Goal: Task Accomplishment & Management: Manage account settings

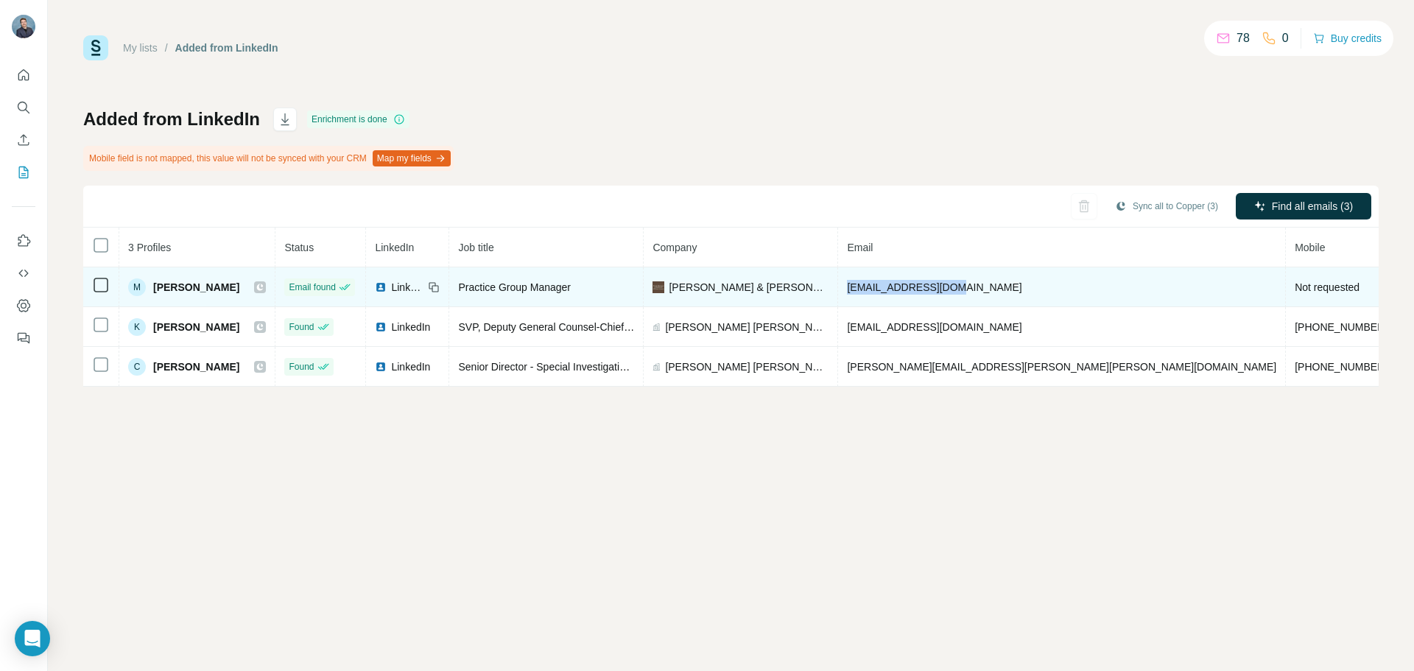
drag, startPoint x: 997, startPoint y: 287, endPoint x: 877, endPoint y: 290, distance: 120.1
click at [877, 290] on td "[EMAIL_ADDRESS][DOMAIN_NAME]" at bounding box center [1062, 287] width 448 height 40
copy span "[EMAIL_ADDRESS][DOMAIN_NAME]"
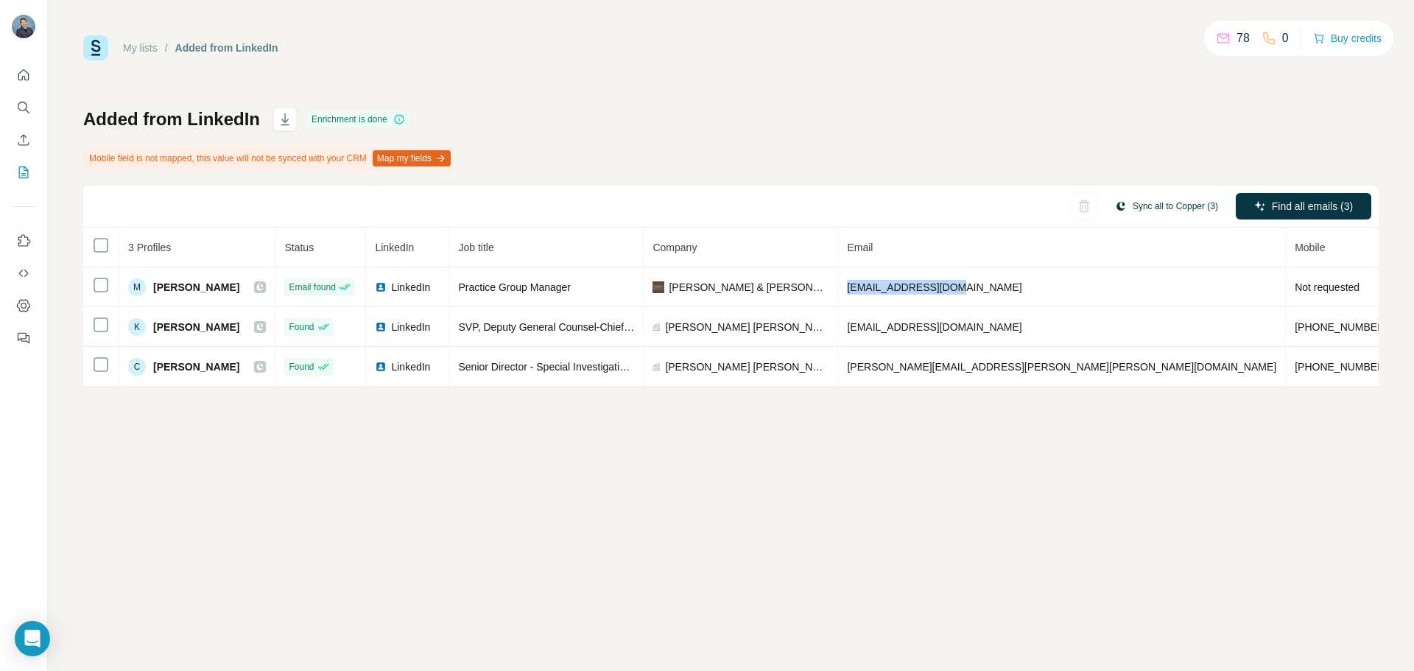
click at [1175, 209] on button "Sync all to Copper (3)" at bounding box center [1167, 206] width 124 height 22
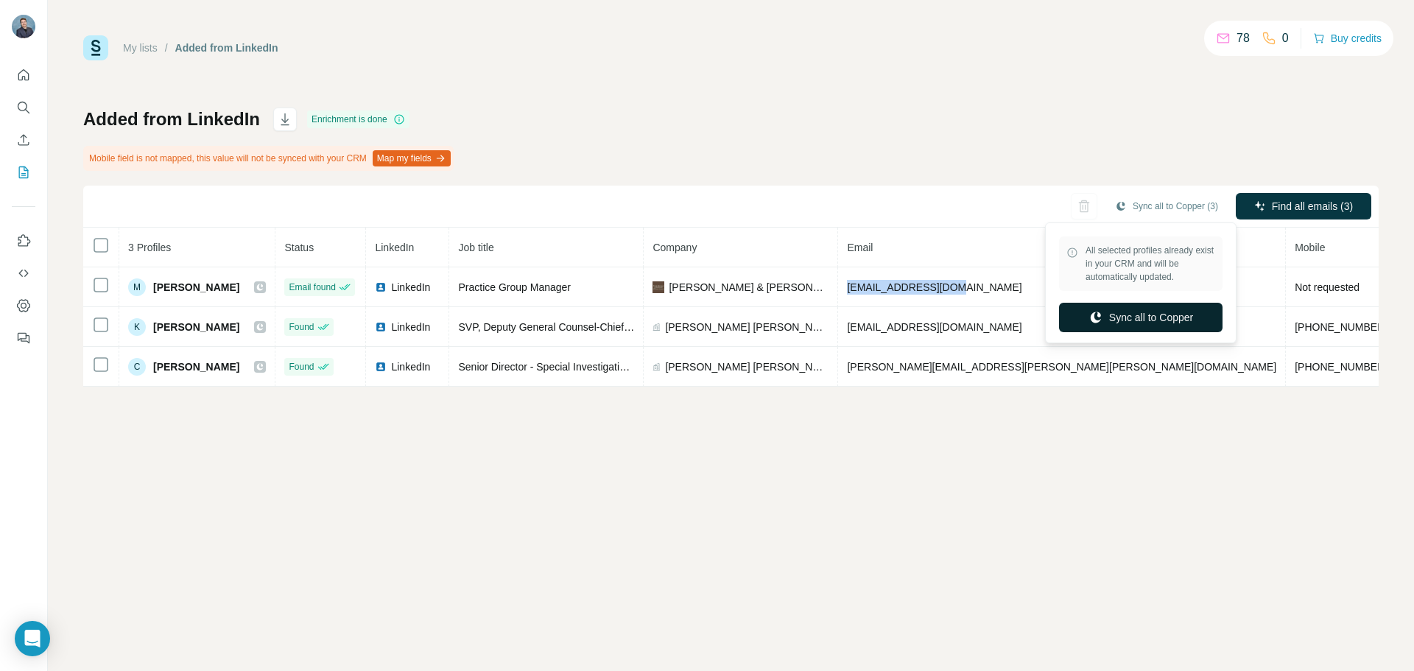
click at [1153, 315] on button "Sync all to Copper" at bounding box center [1141, 317] width 164 height 29
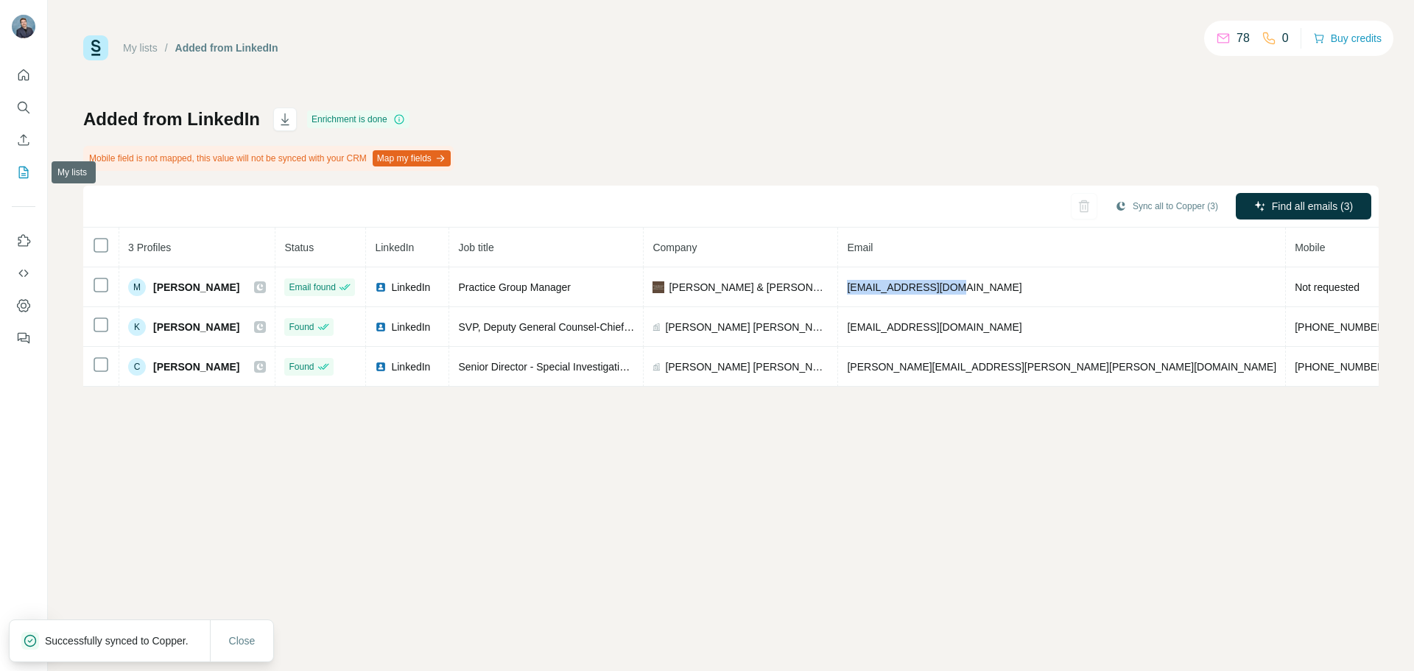
click at [21, 172] on icon "My lists" at bounding box center [23, 172] width 15 height 15
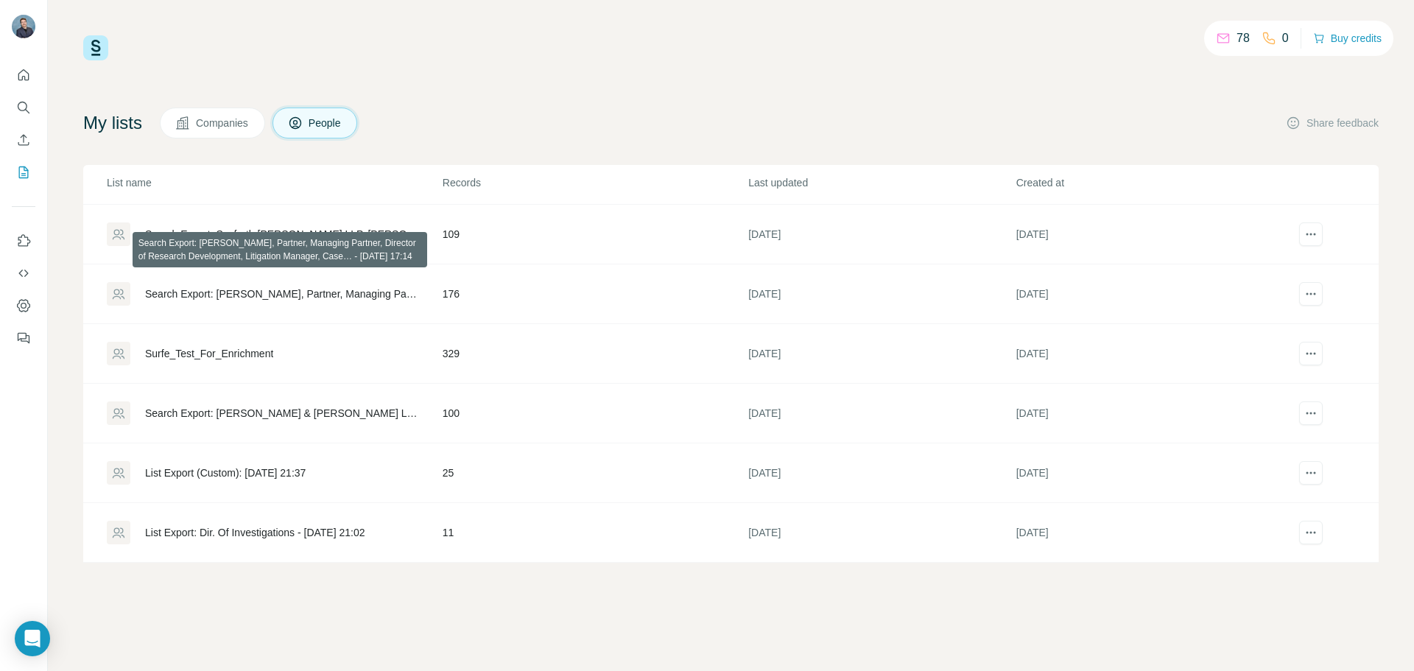
scroll to position [28, 0]
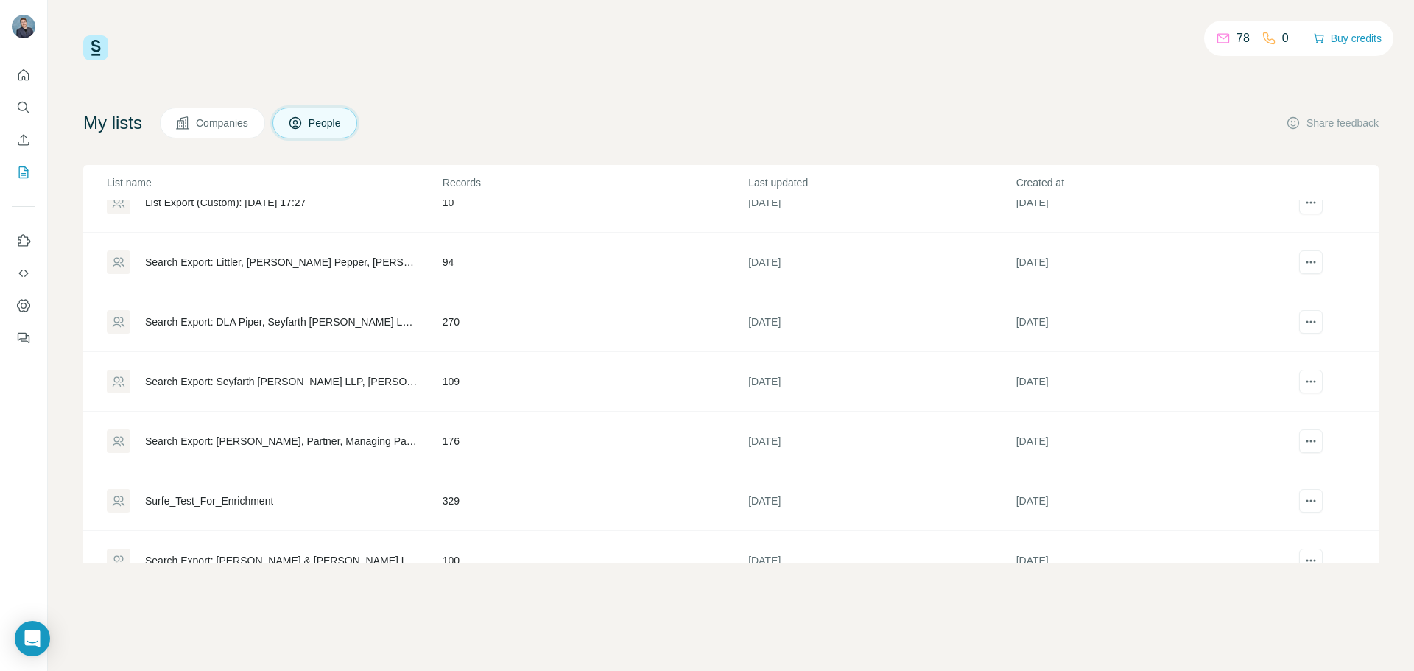
click at [315, 424] on td "Search Export: [PERSON_NAME], Partner, Managing Partner, Director of Research D…" at bounding box center [262, 442] width 359 height 60
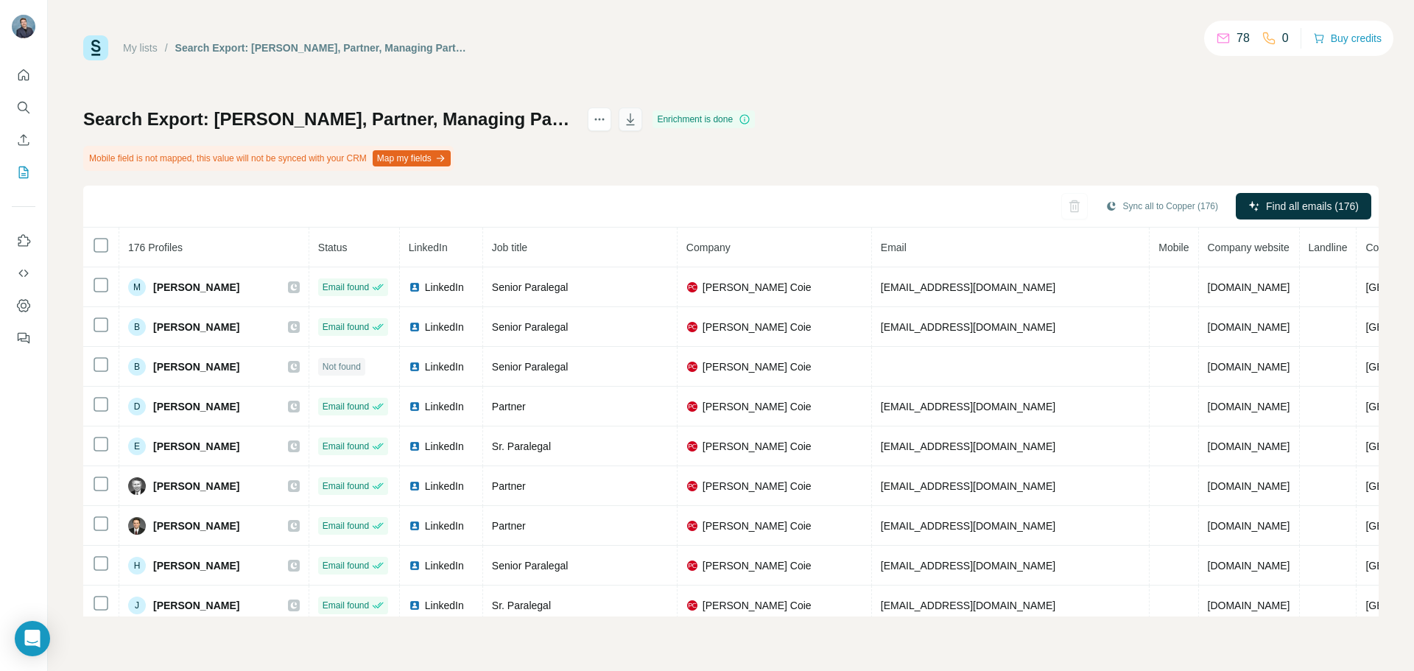
click at [638, 125] on icon "button" at bounding box center [630, 119] width 15 height 15
click at [29, 181] on button "My lists" at bounding box center [24, 172] width 24 height 27
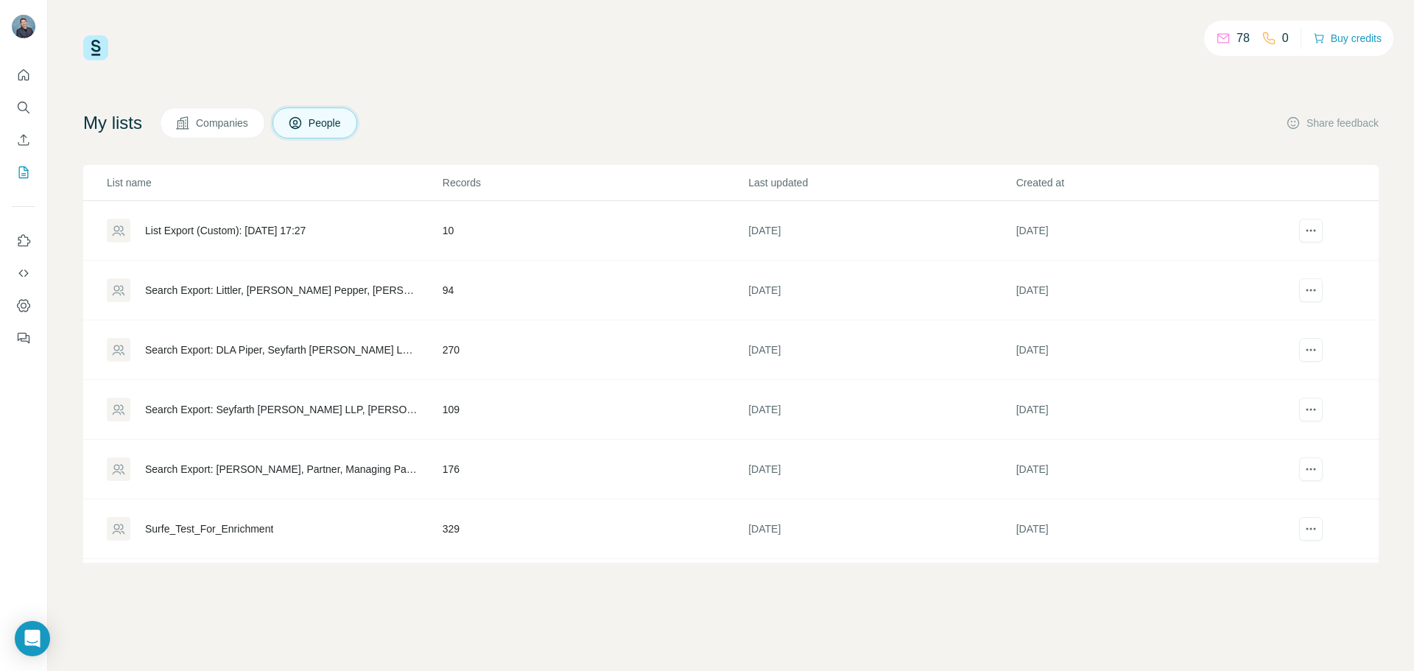
click at [264, 413] on div "Search Export: Seyfarth [PERSON_NAME] LLP, [PERSON_NAME] [PERSON_NAME], DLA [PE…" at bounding box center [281, 409] width 273 height 15
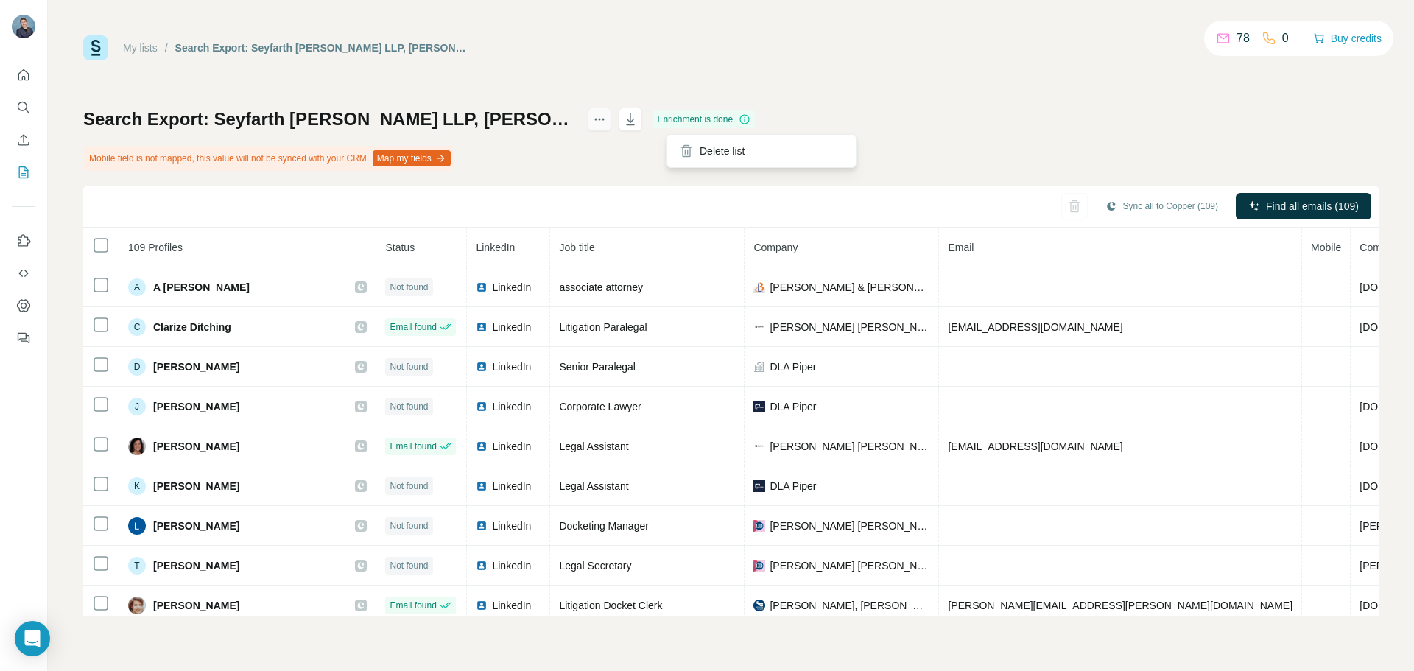
click at [607, 121] on icon "actions" at bounding box center [599, 119] width 15 height 15
click at [616, 91] on div "My lists / Search Export: Seyfarth [PERSON_NAME] LLP, [PERSON_NAME] [PERSON_NAM…" at bounding box center [731, 325] width 1296 height 581
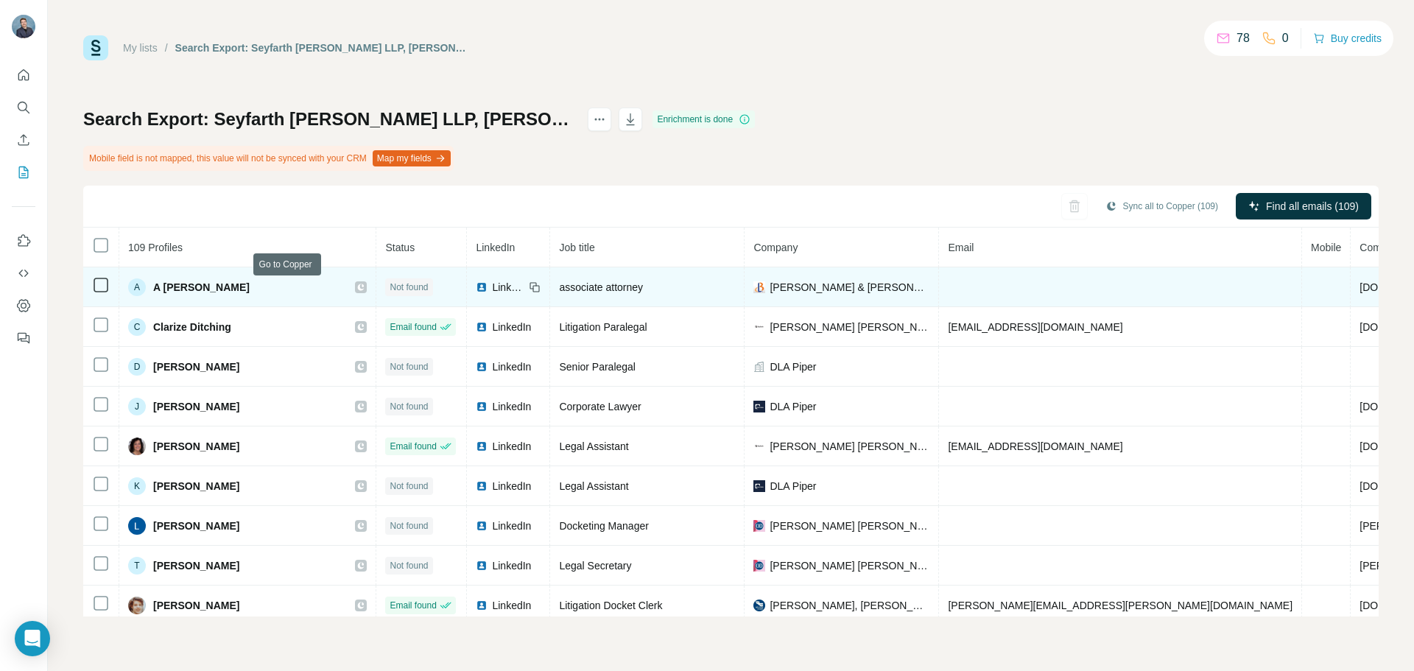
click at [358, 289] on icon at bounding box center [361, 287] width 7 height 7
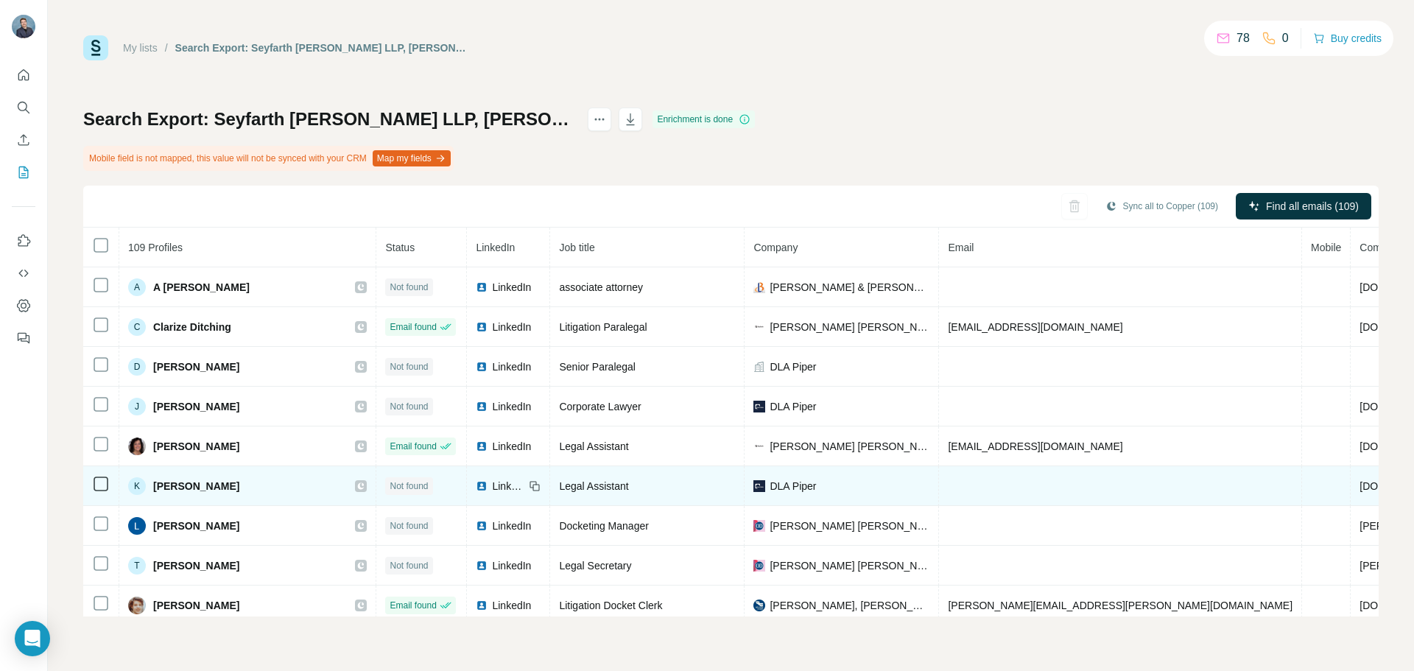
click at [356, 490] on icon at bounding box center [360, 486] width 9 height 12
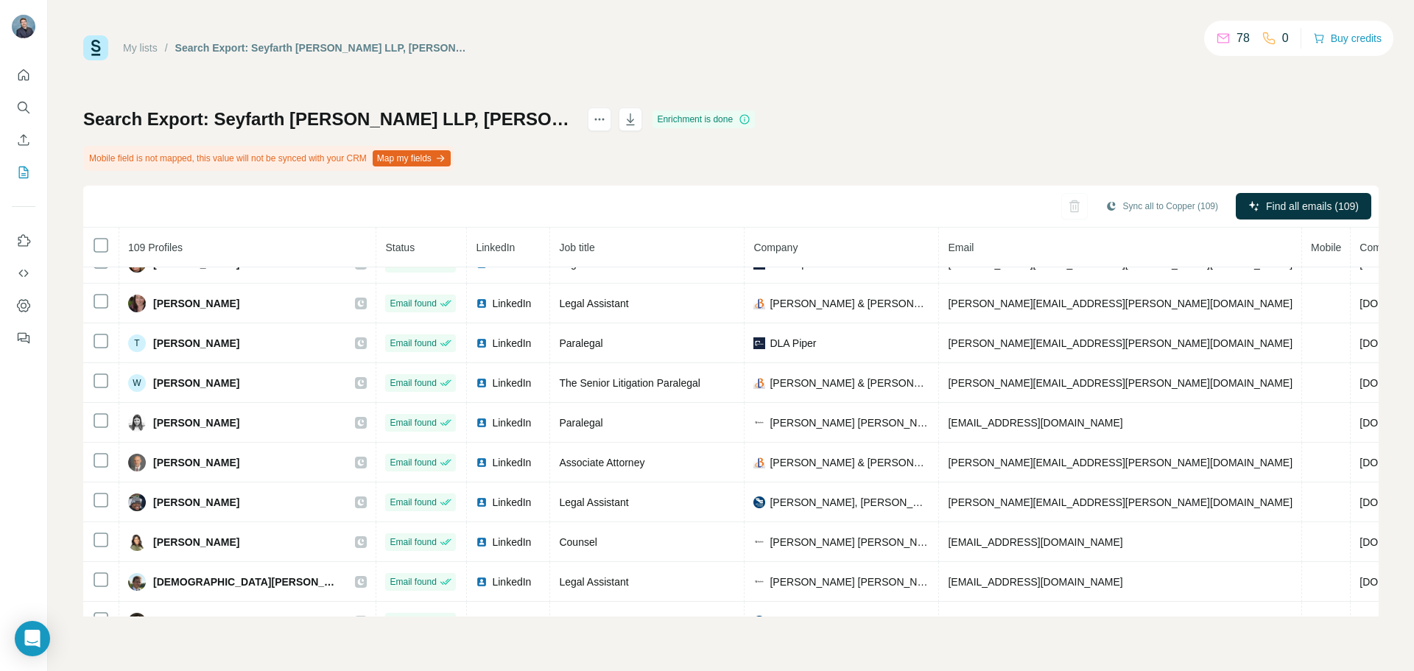
scroll to position [1178, 0]
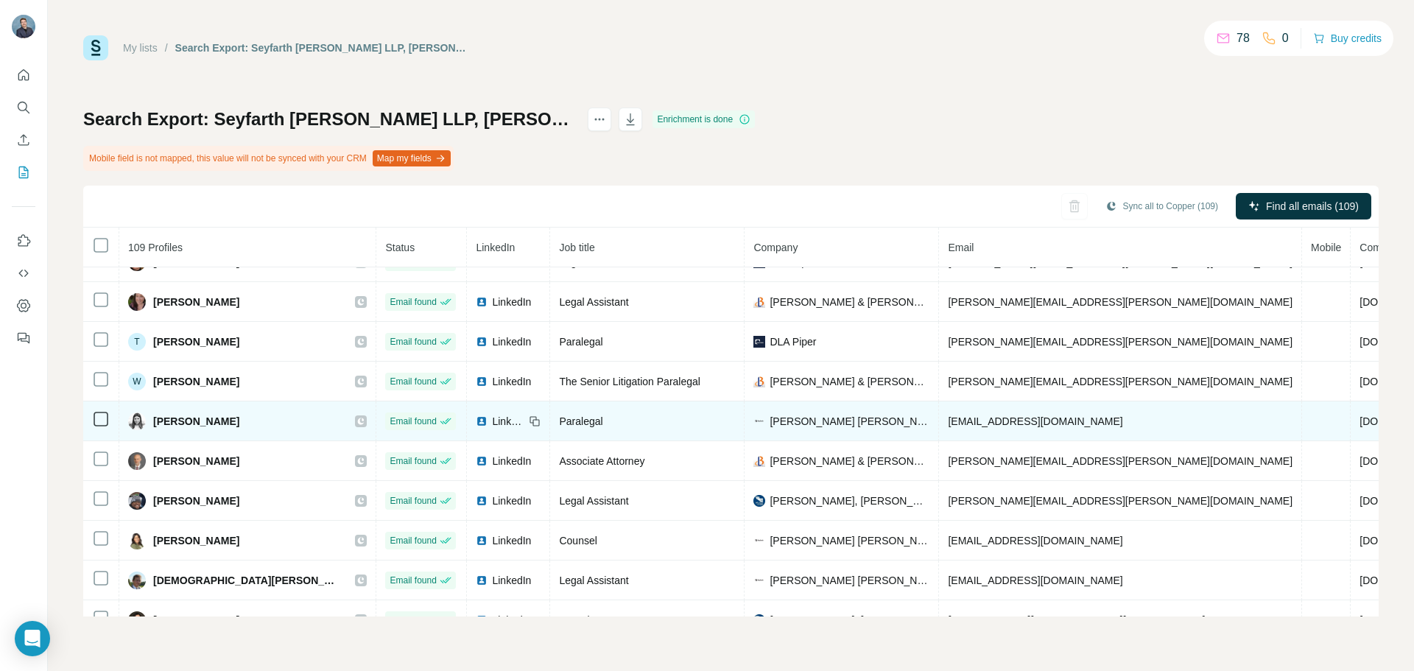
click at [356, 416] on icon at bounding box center [360, 421] width 9 height 12
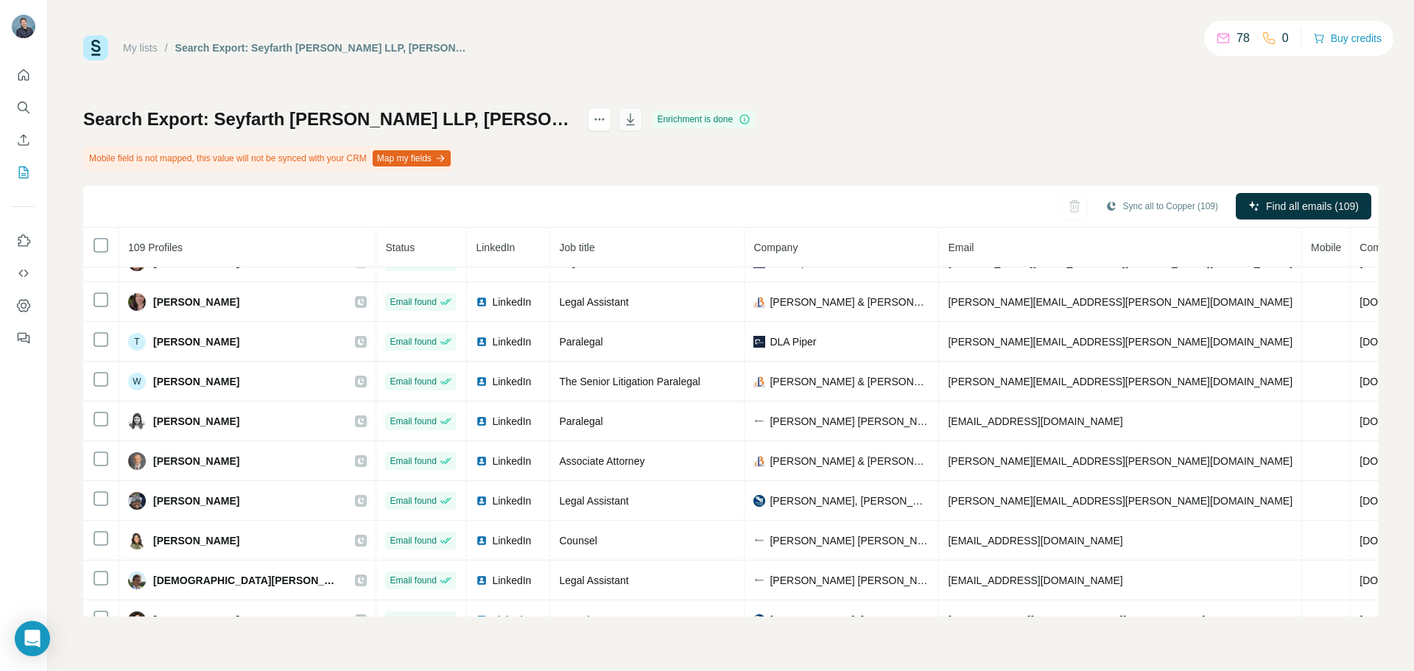
click at [638, 117] on icon "button" at bounding box center [630, 119] width 15 height 15
click at [26, 170] on icon "My lists" at bounding box center [24, 171] width 7 height 10
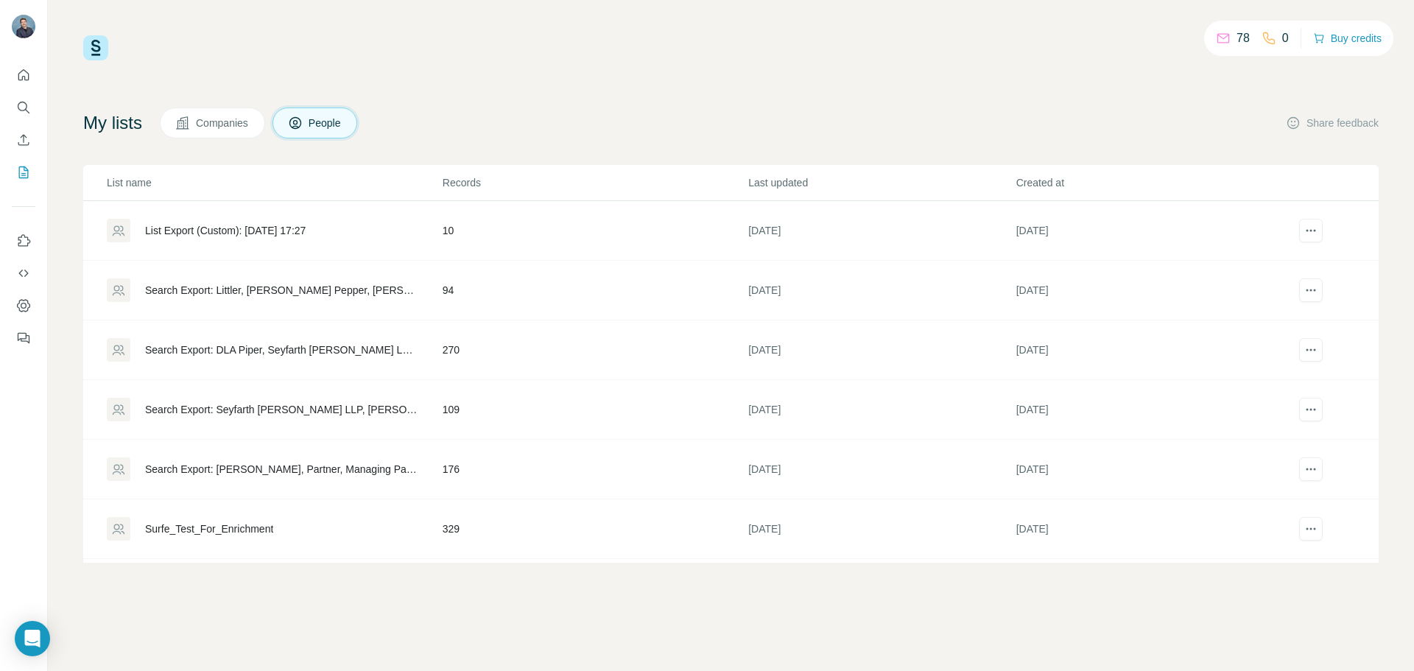
click at [304, 356] on div "Search Export: DLA Piper, Seyfarth [PERSON_NAME] LLP, [PERSON_NAME], [PERSON_NA…" at bounding box center [281, 349] width 273 height 15
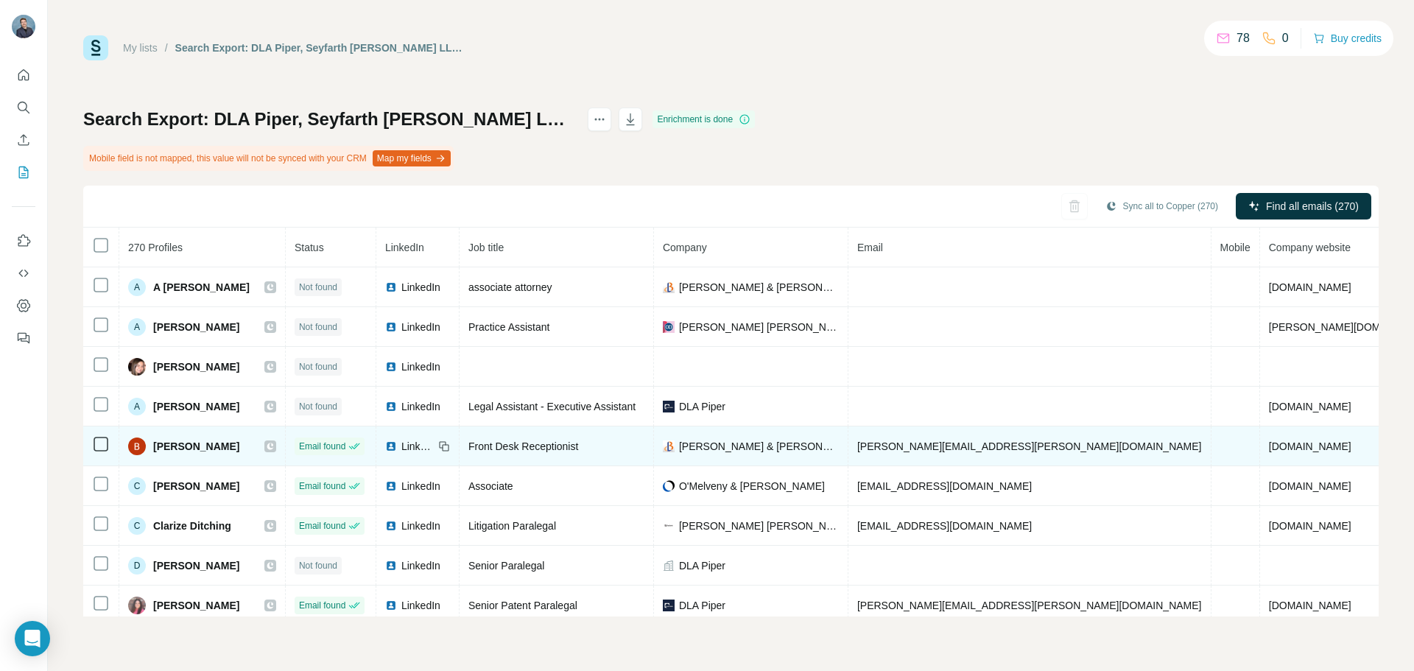
click at [266, 443] on icon at bounding box center [270, 446] width 9 height 12
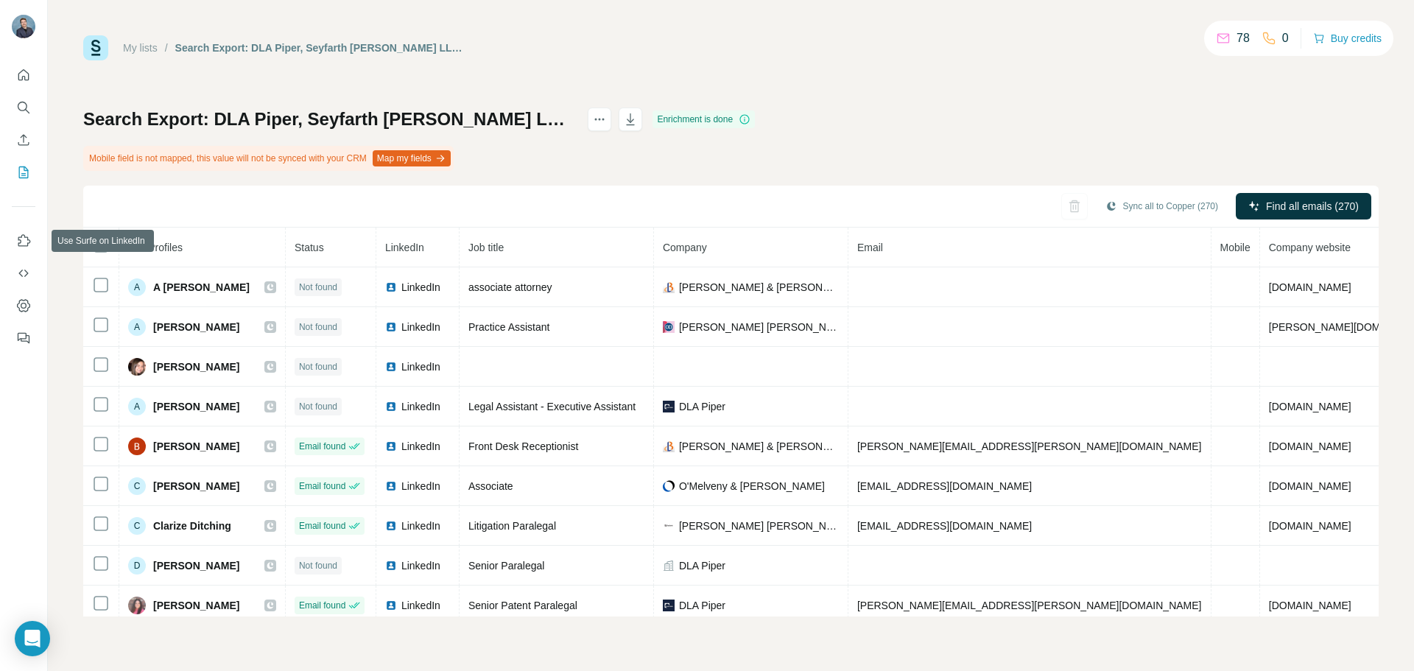
click at [18, 172] on icon "My lists" at bounding box center [23, 172] width 15 height 15
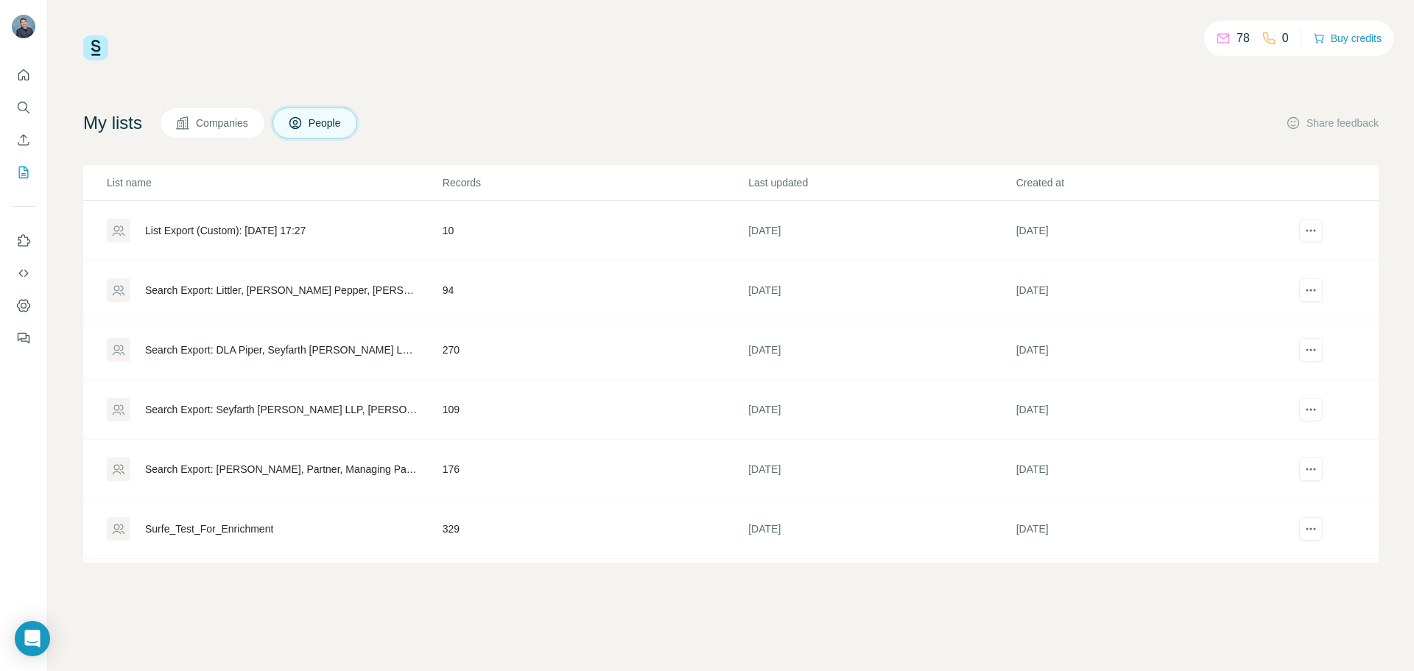
click at [281, 350] on div "Search Export: DLA Piper, Seyfarth [PERSON_NAME] LLP, [PERSON_NAME], [PERSON_NA…" at bounding box center [281, 349] width 273 height 15
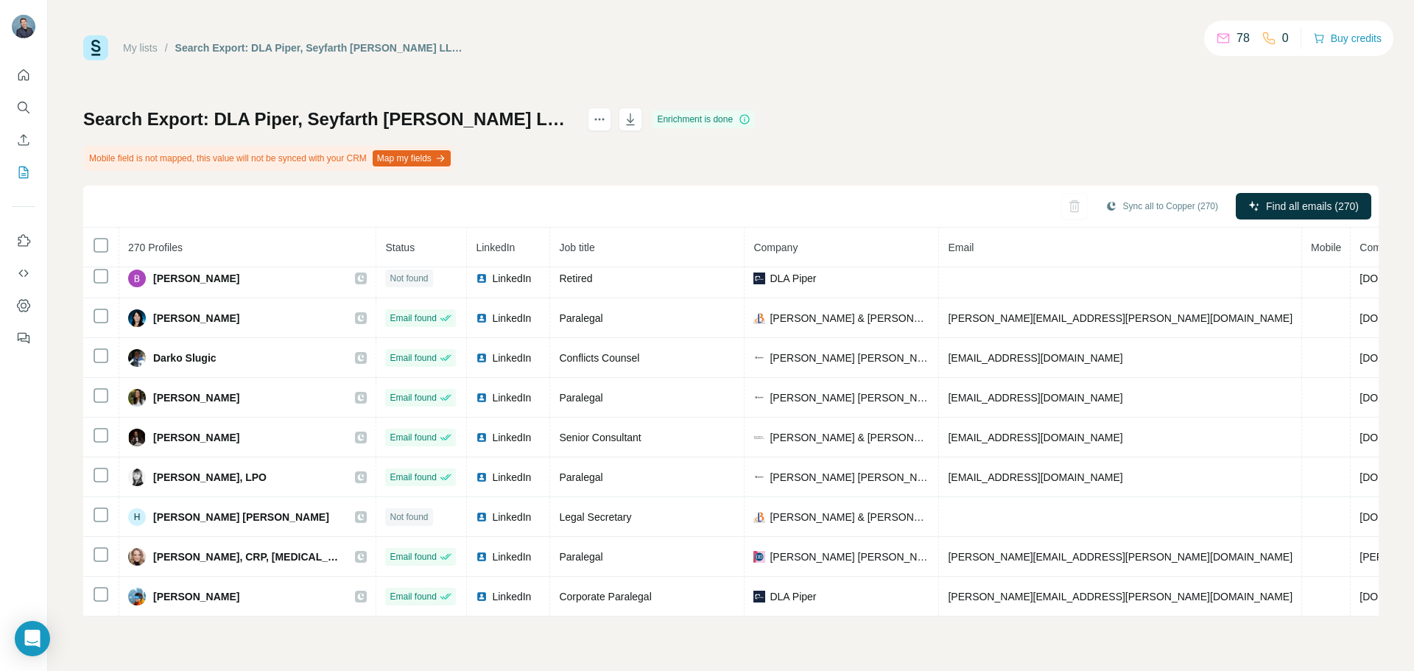
scroll to position [1249, 0]
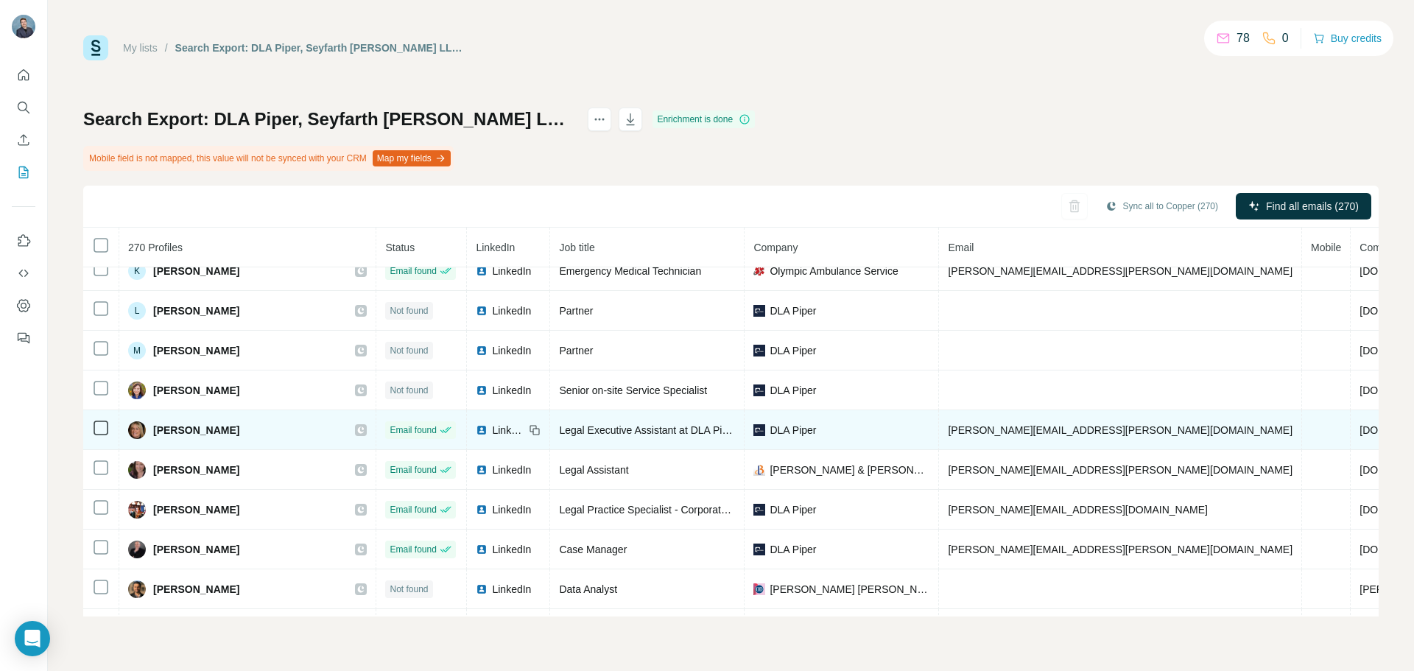
click at [358, 432] on icon at bounding box center [361, 429] width 7 height 7
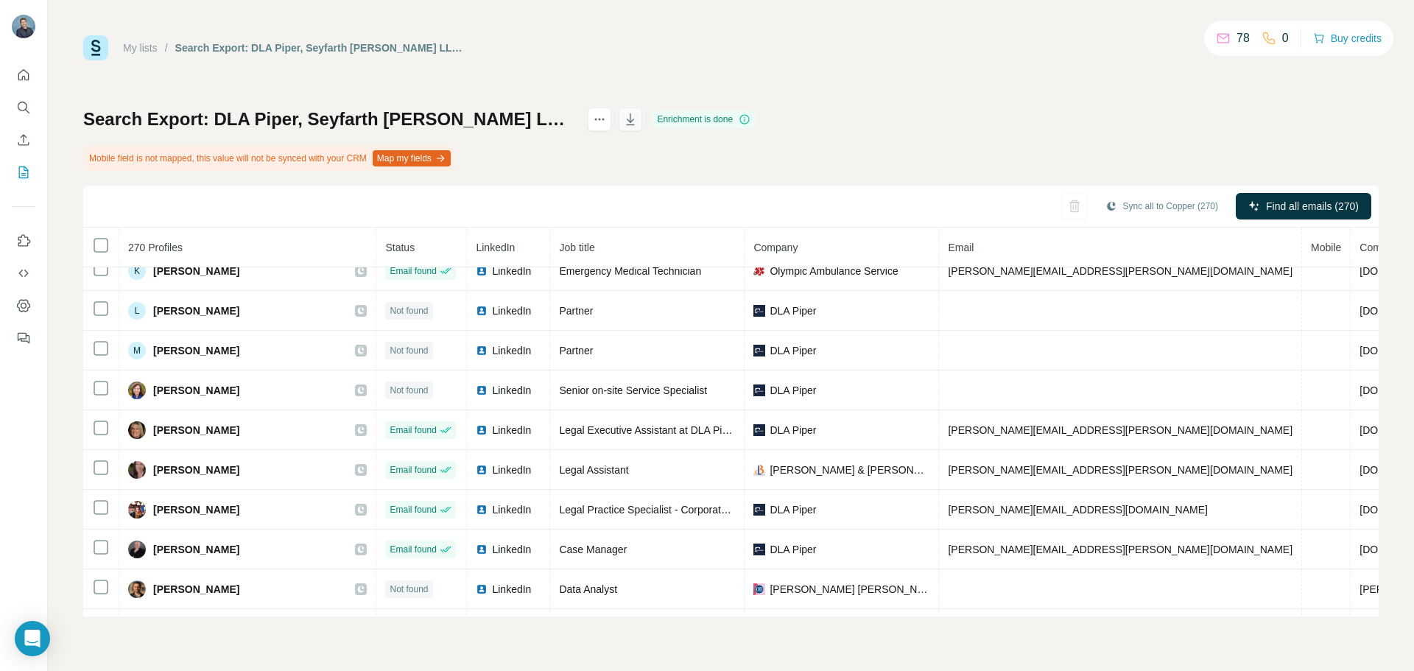
click at [642, 119] on button "button" at bounding box center [631, 120] width 24 height 24
click at [32, 174] on button "My lists" at bounding box center [24, 172] width 24 height 27
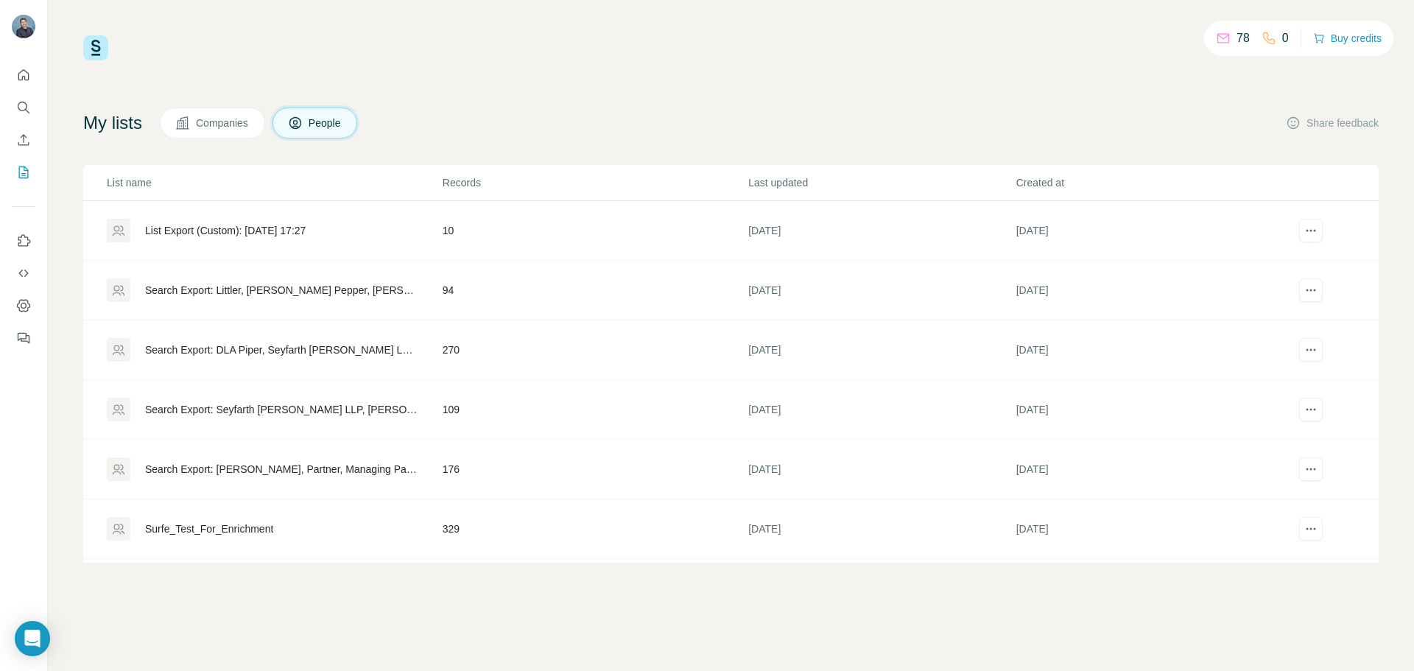
click at [281, 284] on div "Search Export: Littler, [PERSON_NAME] Pepper, [PERSON_NAME] [PERSON_NAME], [PER…" at bounding box center [281, 290] width 273 height 15
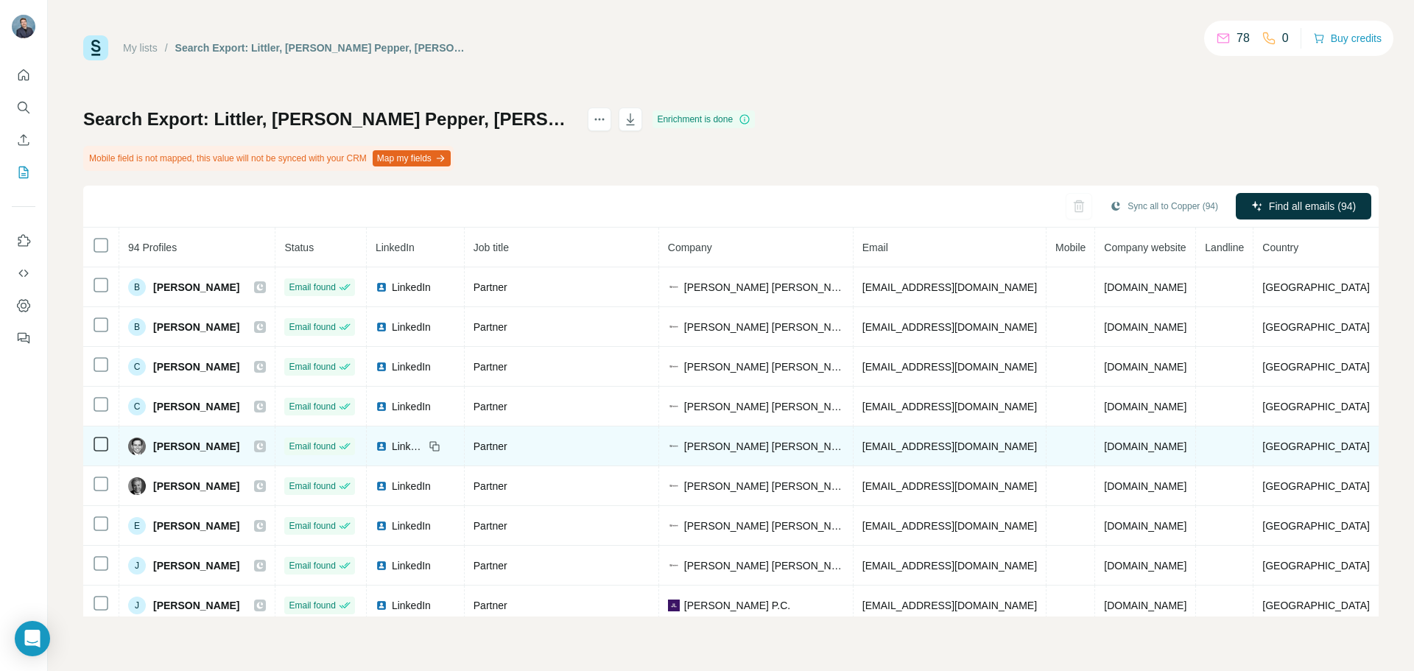
click at [264, 447] on icon at bounding box center [260, 446] width 7 height 7
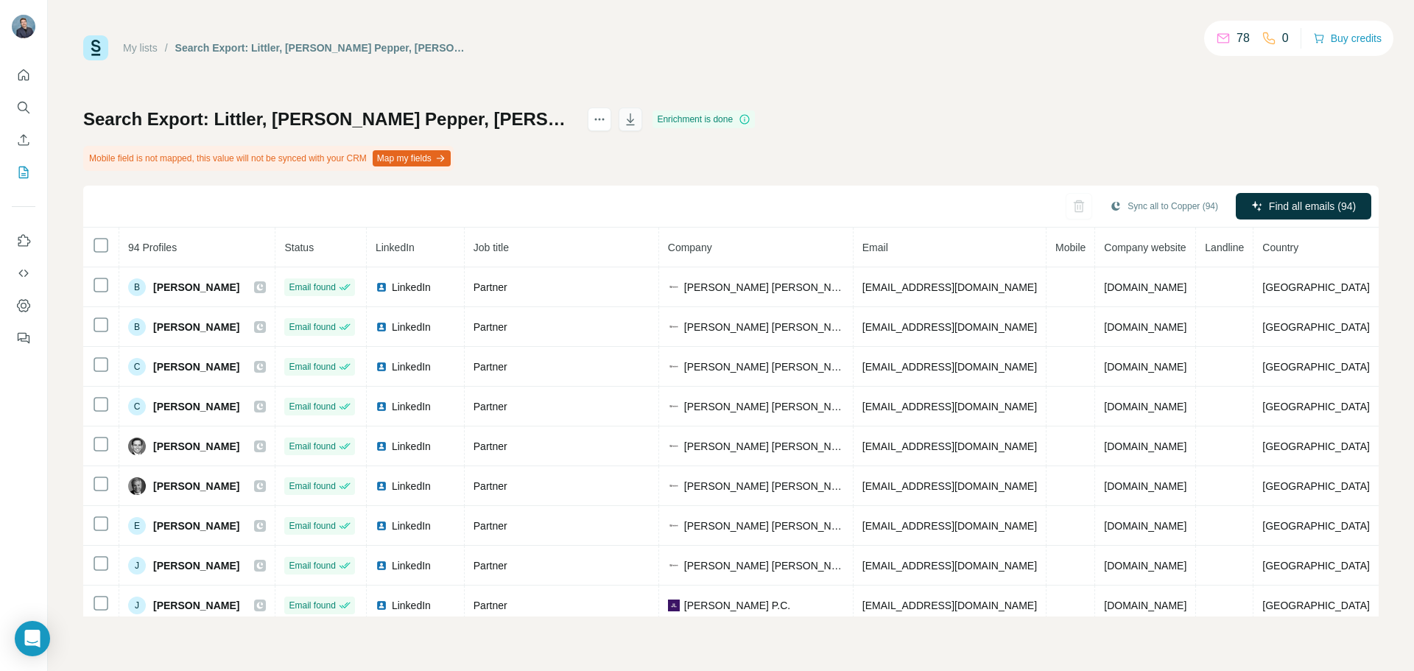
click at [635, 122] on icon "button" at bounding box center [631, 121] width 7 height 4
